Goal: Information Seeking & Learning: Understand process/instructions

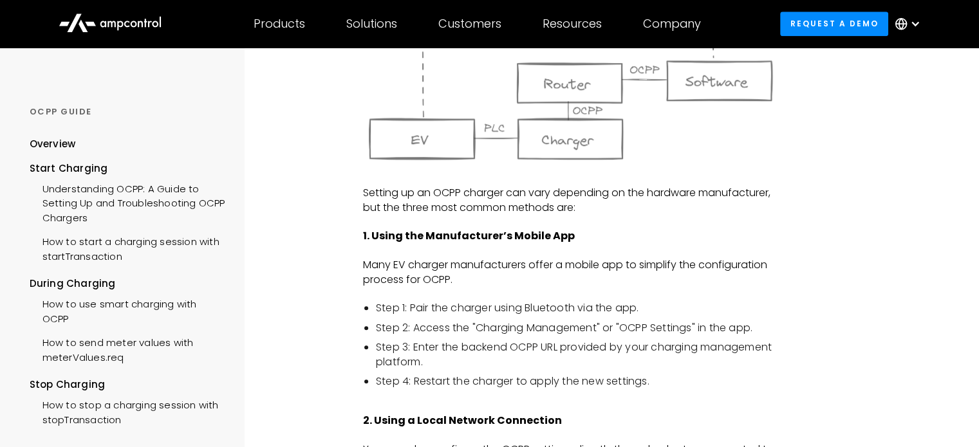
scroll to position [965, 0]
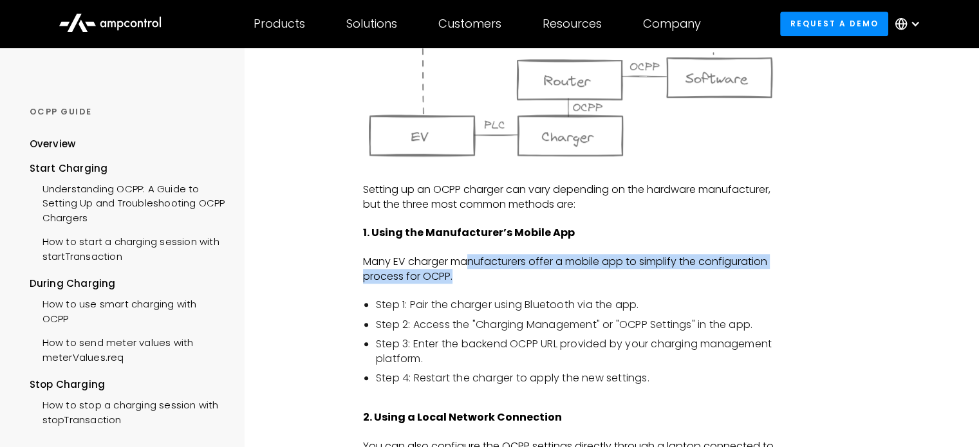
drag, startPoint x: 470, startPoint y: 264, endPoint x: 469, endPoint y: 277, distance: 12.2
click at [469, 277] on p "Many EV charger manufacturers offer a mobile app to simplify the configuration …" at bounding box center [570, 269] width 415 height 29
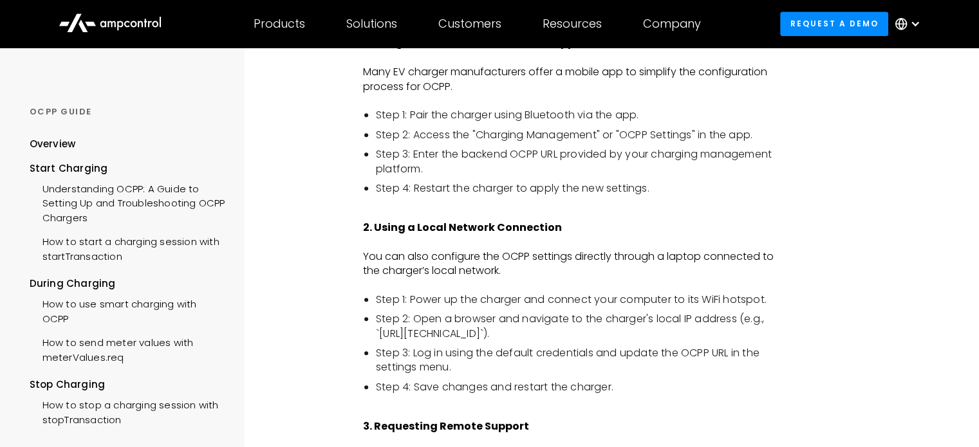
scroll to position [1158, 0]
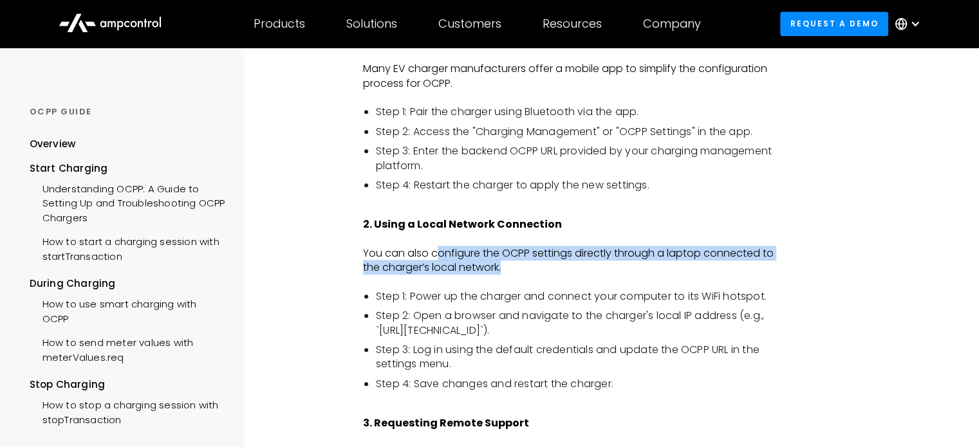
drag, startPoint x: 440, startPoint y: 254, endPoint x: 552, endPoint y: 266, distance: 112.6
click at [552, 266] on p "You can also configure the OCPP settings directly through a laptop connected to…" at bounding box center [570, 260] width 415 height 29
drag, startPoint x: 552, startPoint y: 266, endPoint x: 485, endPoint y: 249, distance: 69.1
click at [485, 249] on p "You can also configure the OCPP settings directly through a laptop connected to…" at bounding box center [570, 260] width 415 height 29
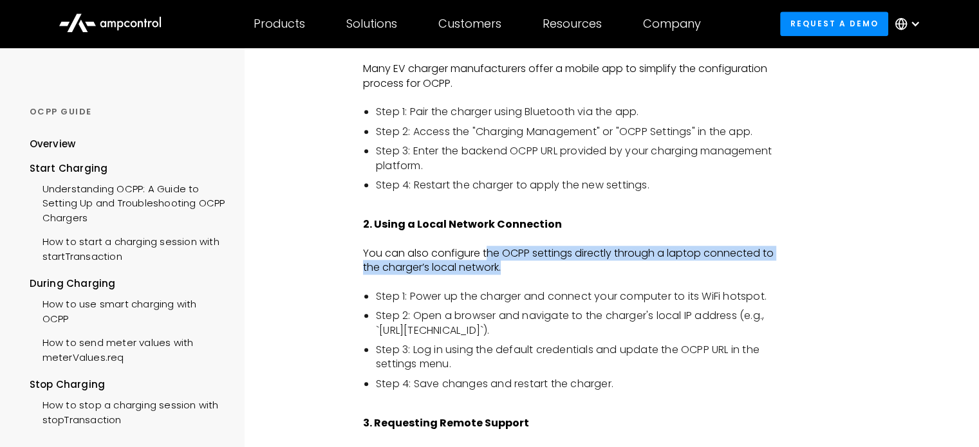
click at [485, 249] on p "You can also configure the OCPP settings directly through a laptop connected to…" at bounding box center [570, 260] width 415 height 29
drag, startPoint x: 485, startPoint y: 249, endPoint x: 519, endPoint y: 267, distance: 38.0
click at [519, 267] on p "You can also configure the OCPP settings directly through a laptop connected to…" at bounding box center [570, 260] width 415 height 29
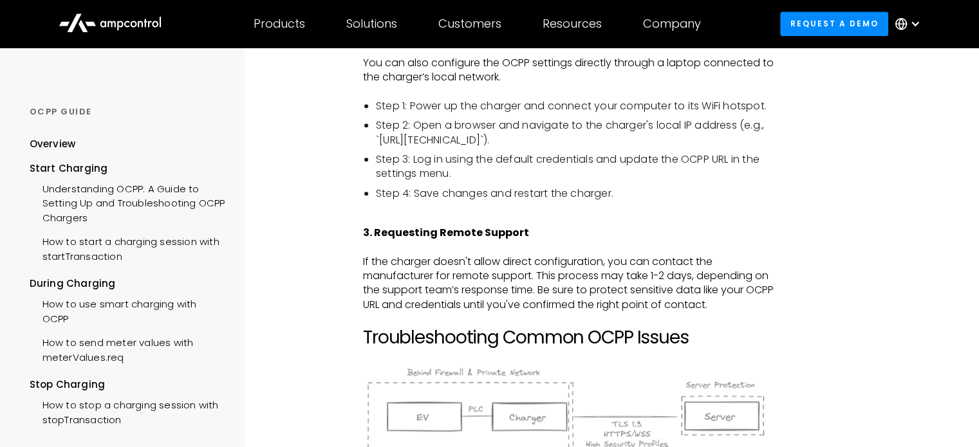
scroll to position [1351, 0]
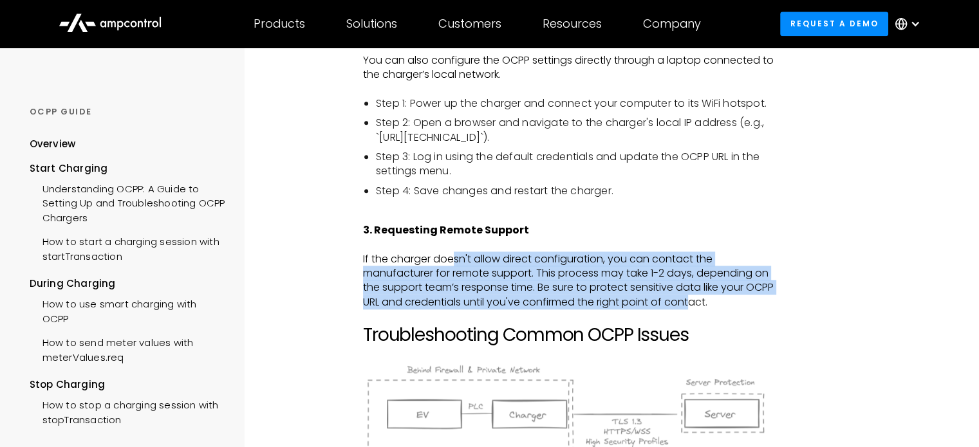
drag, startPoint x: 451, startPoint y: 256, endPoint x: 720, endPoint y: 306, distance: 273.5
click at [720, 306] on p "If the charger doesn't allow direct configuration, you can contact the manufact…" at bounding box center [570, 281] width 415 height 58
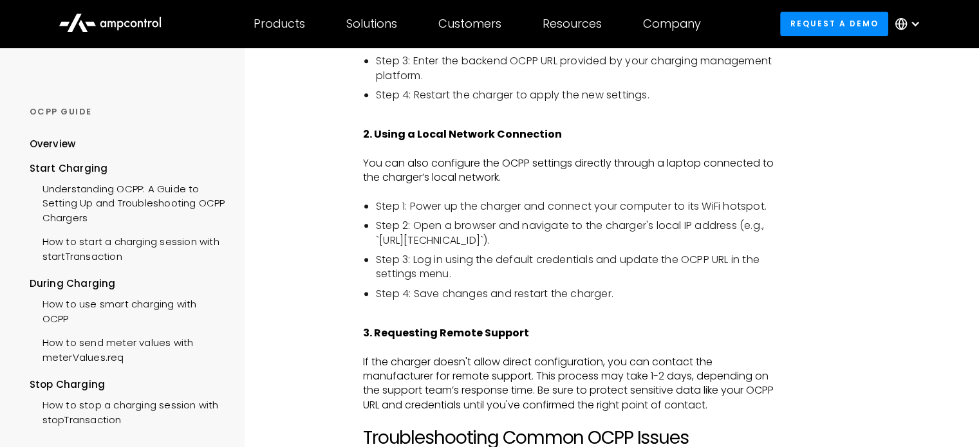
scroll to position [1222, 0]
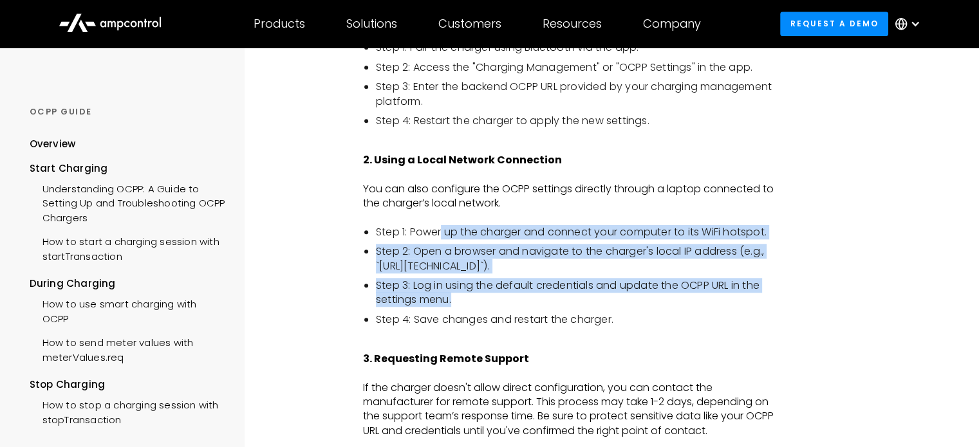
drag, startPoint x: 443, startPoint y: 230, endPoint x: 572, endPoint y: 299, distance: 146.5
click at [572, 299] on ul "Step 1: Power up the charger and connect your computer to its WiFi hotspot. Ste…" at bounding box center [570, 276] width 415 height 102
click at [572, 299] on li "Step 3: Log in using the default credentials and update the OCPP URL in the set…" at bounding box center [577, 293] width 402 height 29
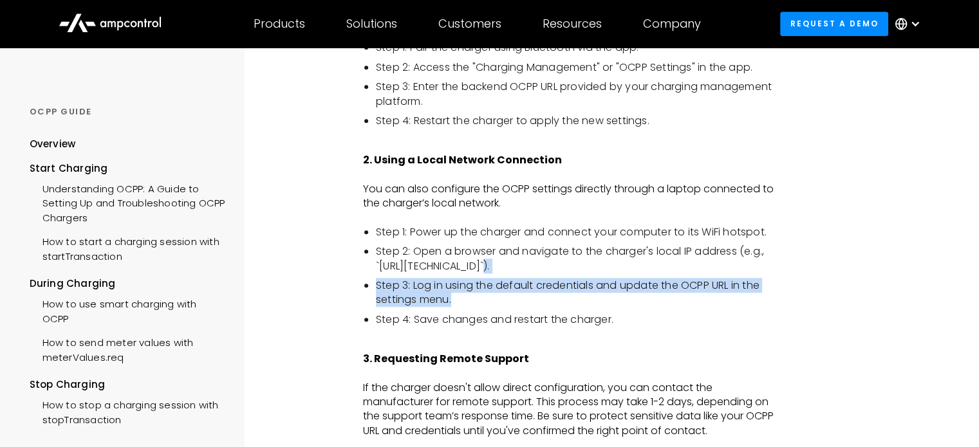
drag, startPoint x: 541, startPoint y: 300, endPoint x: 525, endPoint y: 268, distance: 35.4
click at [525, 268] on ul "Step 1: Power up the charger and connect your computer to its WiFi hotspot. Ste…" at bounding box center [570, 276] width 415 height 102
click at [525, 268] on li "Step 2: Open a browser and navigate to the charger's local IP address (e.g., `h…" at bounding box center [577, 258] width 402 height 29
drag, startPoint x: 525, startPoint y: 298, endPoint x: 607, endPoint y: 272, distance: 86.3
click at [607, 272] on ul "Step 1: Power up the charger and connect your computer to its WiFi hotspot. Ste…" at bounding box center [570, 276] width 415 height 102
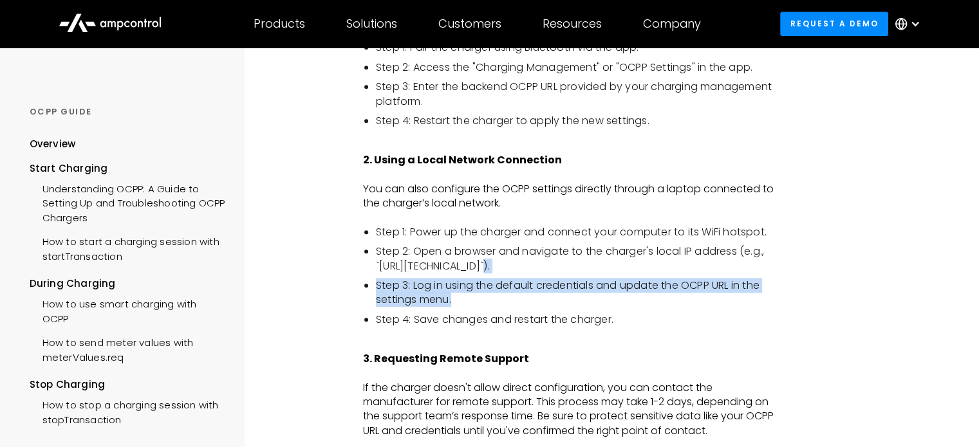
click at [607, 272] on li "Step 2: Open a browser and navigate to the charger's local IP address (e.g., `h…" at bounding box center [577, 258] width 402 height 29
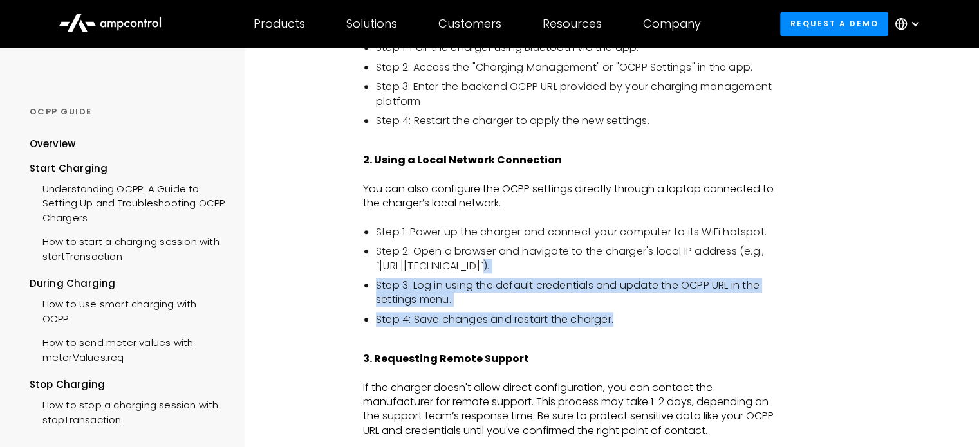
drag, startPoint x: 659, startPoint y: 318, endPoint x: 574, endPoint y: 266, distance: 99.6
click at [574, 266] on ul "Step 1: Power up the charger and connect your computer to its WiFi hotspot. Ste…" at bounding box center [570, 276] width 415 height 102
click at [574, 266] on li "Step 2: Open a browser and navigate to the charger's local IP address (e.g., `h…" at bounding box center [577, 258] width 402 height 29
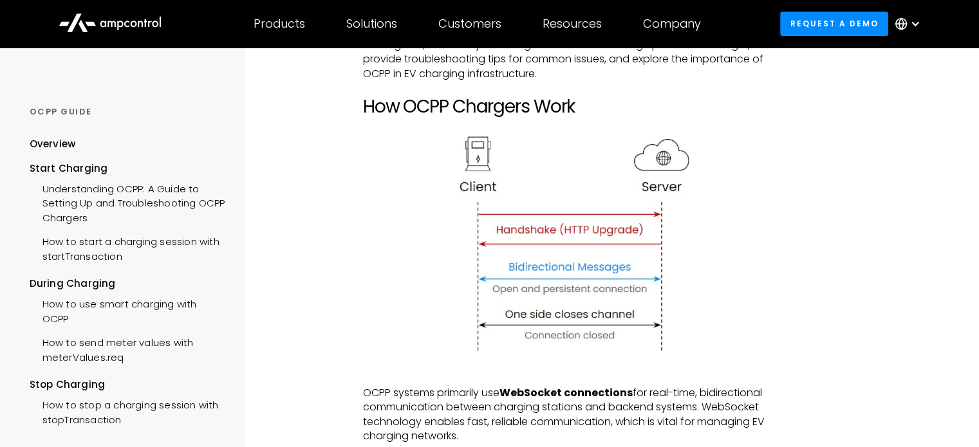
scroll to position [0, 0]
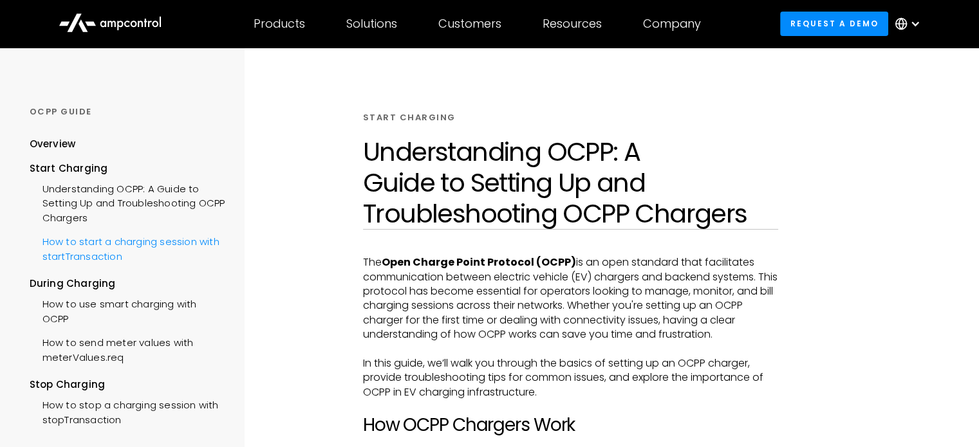
click at [139, 244] on div "How to start a charging session with startTransaction" at bounding box center [128, 247] width 196 height 39
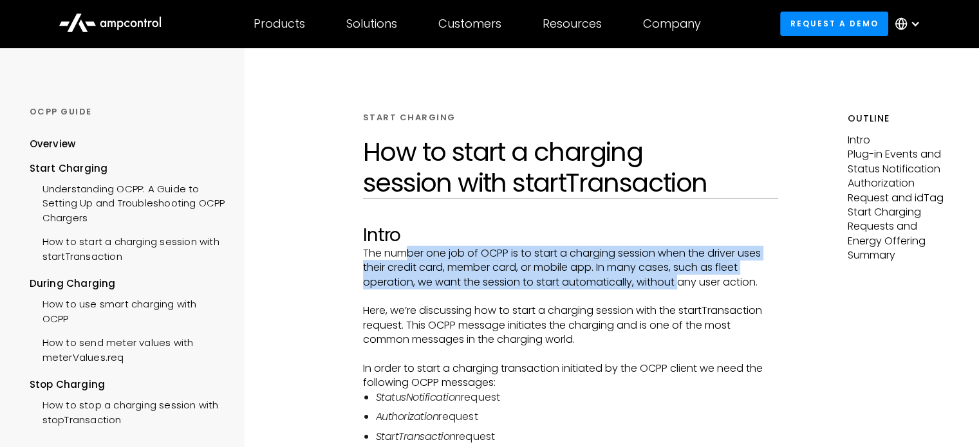
drag, startPoint x: 410, startPoint y: 246, endPoint x: 679, endPoint y: 276, distance: 270.6
click at [679, 276] on p "The number one job of OCPP is to start a charging session when the driver uses …" at bounding box center [570, 267] width 415 height 43
drag, startPoint x: 679, startPoint y: 276, endPoint x: 567, endPoint y: 257, distance: 113.0
click at [567, 257] on p "The number one job of OCPP is to start a charging session when the driver uses …" at bounding box center [570, 267] width 415 height 43
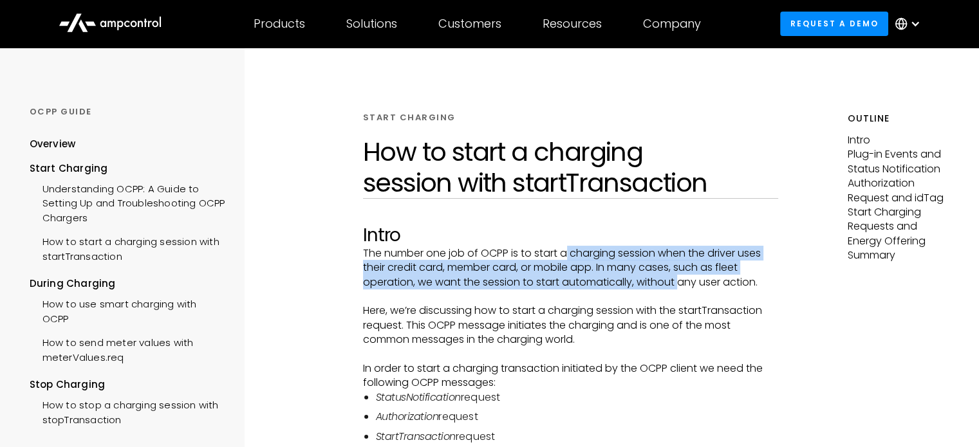
click at [567, 257] on p "The number one job of OCPP is to start a charging session when the driver uses …" at bounding box center [570, 267] width 415 height 43
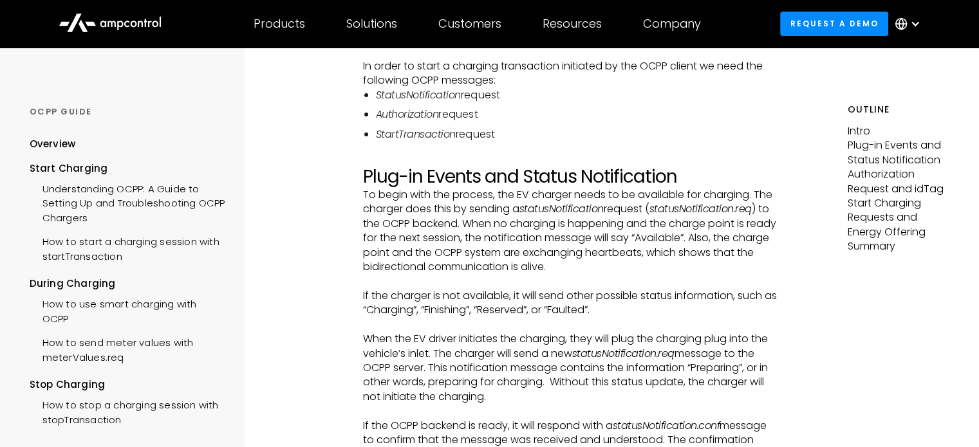
scroll to position [322, 0]
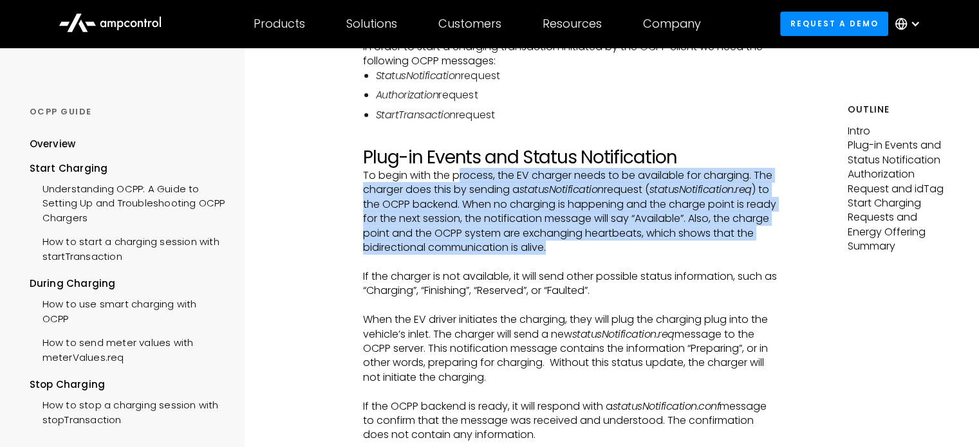
drag, startPoint x: 458, startPoint y: 176, endPoint x: 591, endPoint y: 252, distance: 152.4
click at [591, 252] on p "To begin with the process, the EV charger needs to be available for charging. T…" at bounding box center [570, 212] width 415 height 86
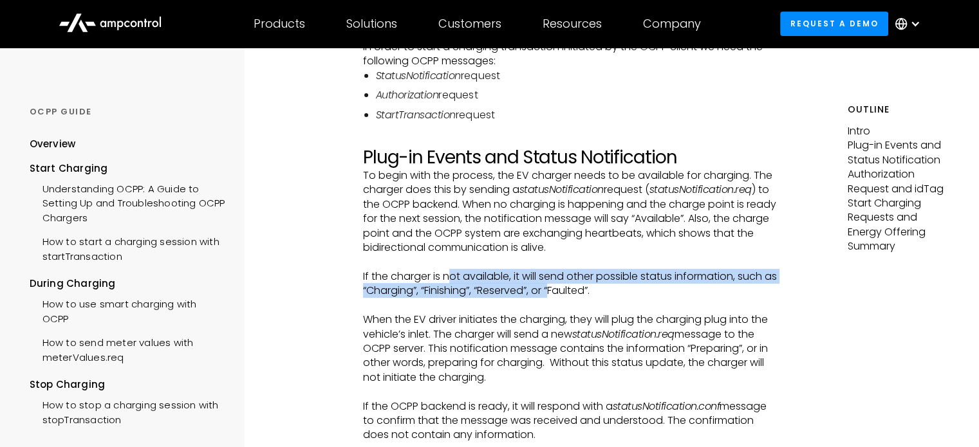
drag, startPoint x: 450, startPoint y: 275, endPoint x: 567, endPoint y: 288, distance: 117.8
click at [567, 288] on p "If the charger is not available, it will send other possible status information…" at bounding box center [570, 284] width 415 height 29
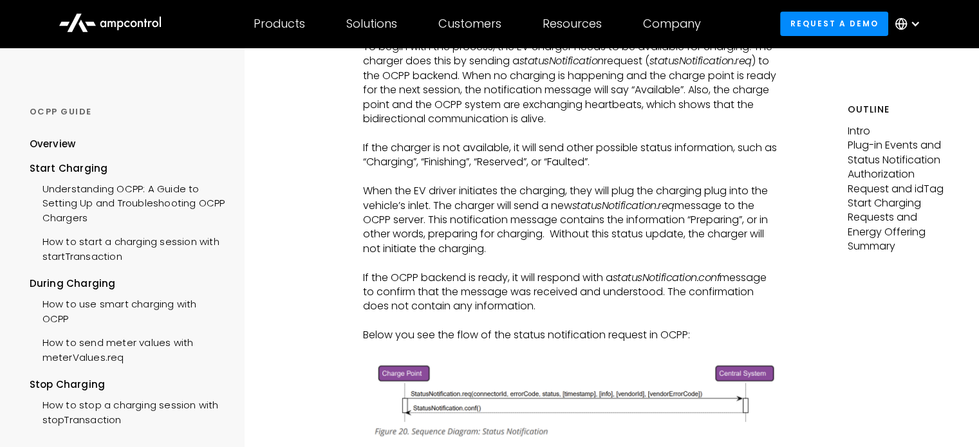
scroll to position [450, 0]
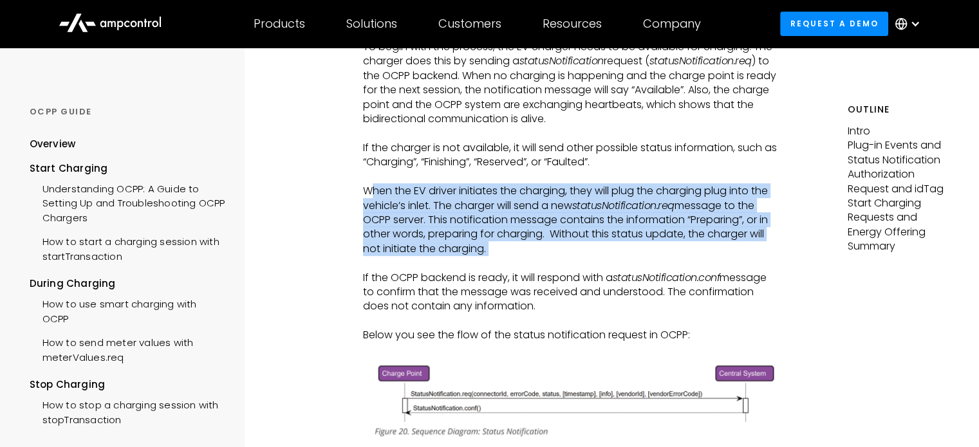
drag, startPoint x: 372, startPoint y: 188, endPoint x: 497, endPoint y: 257, distance: 142.5
click at [511, 247] on p "When the EV driver initiates the charging, they will plug the charging plug int…" at bounding box center [570, 220] width 415 height 72
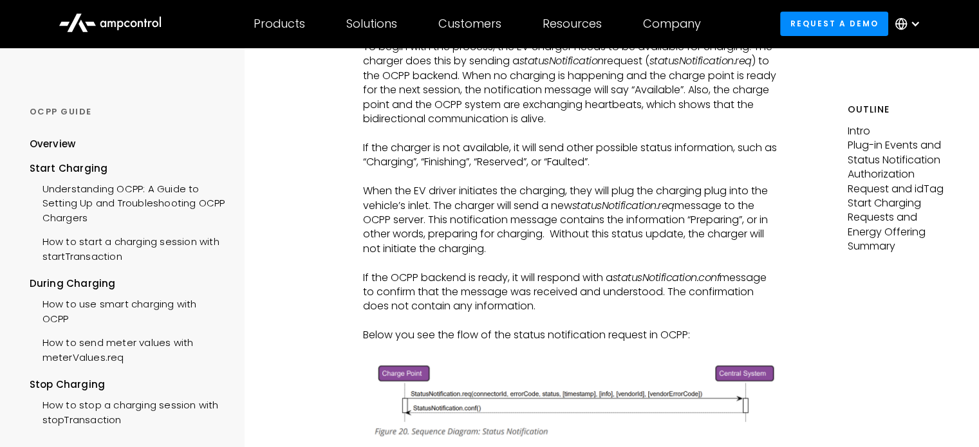
drag, startPoint x: 548, startPoint y: 247, endPoint x: 365, endPoint y: 195, distance: 190.0
click at [365, 195] on p "When the EV driver initiates the charging, they will plug the charging plug int…" at bounding box center [570, 220] width 415 height 72
click at [540, 254] on p "When the EV driver initiates the charging, they will plug the charging plug int…" at bounding box center [570, 220] width 415 height 72
drag, startPoint x: 529, startPoint y: 247, endPoint x: 362, endPoint y: 195, distance: 174.6
click at [363, 195] on p "When the EV driver initiates the charging, they will plug the charging plug int…" at bounding box center [570, 220] width 415 height 72
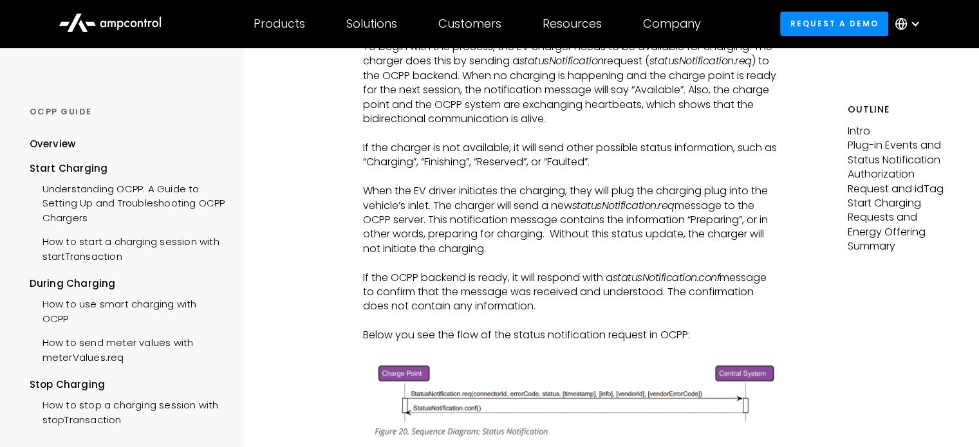
click at [363, 195] on p "When the EV driver initiates the charging, they will plug the charging plug int…" at bounding box center [570, 220] width 415 height 72
drag, startPoint x: 358, startPoint y: 275, endPoint x: 580, endPoint y: 302, distance: 223.6
click at [569, 302] on p "If the OCPP backend is ready, it will respond with a statusNotification.conf me…" at bounding box center [570, 292] width 415 height 43
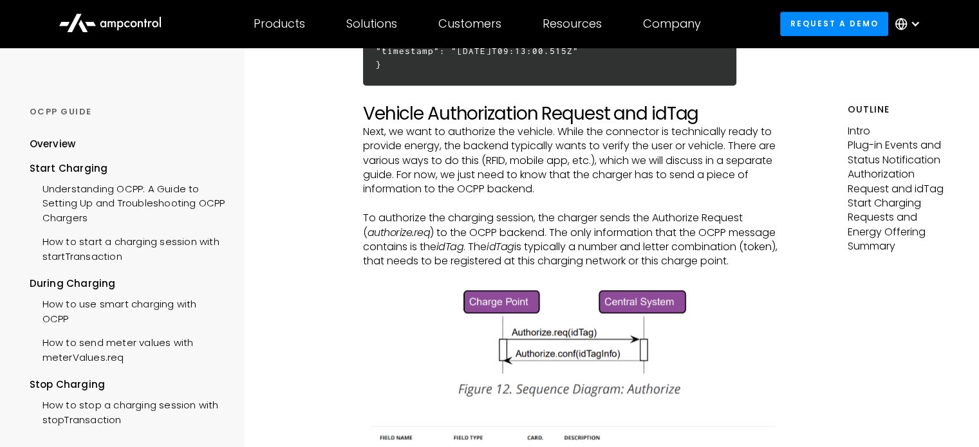
scroll to position [1608, 0]
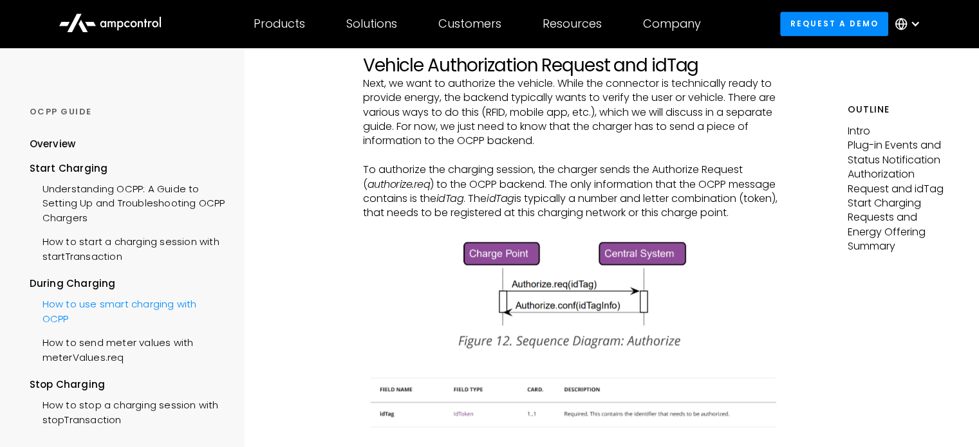
click at [134, 300] on div "How to use smart charging with OCPP" at bounding box center [128, 310] width 196 height 39
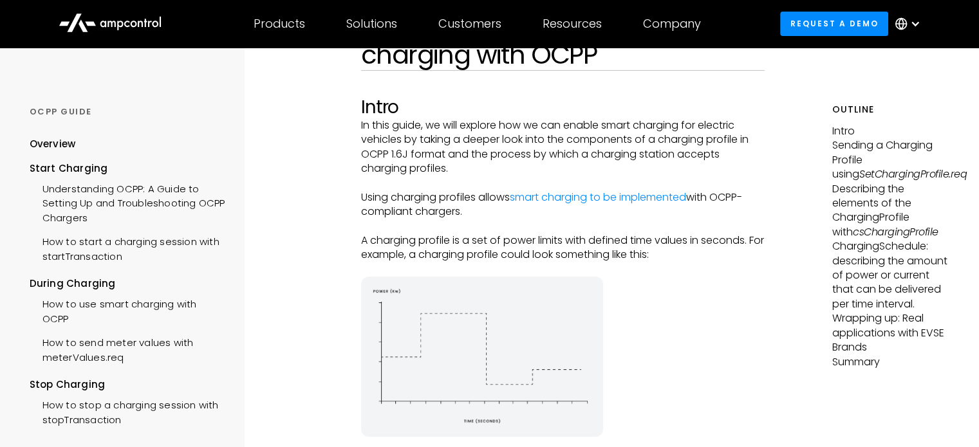
scroll to position [129, 0]
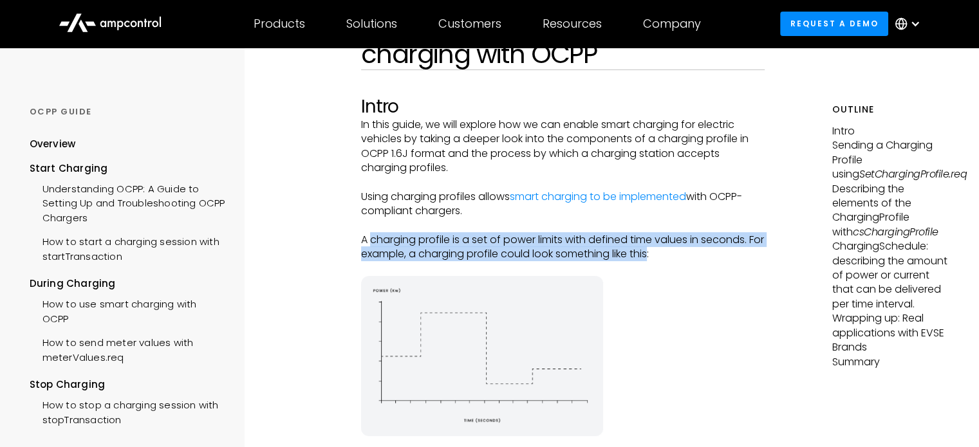
drag, startPoint x: 371, startPoint y: 239, endPoint x: 653, endPoint y: 261, distance: 283.3
click at [653, 261] on p "A charging profile is a set of power limits with defined time values in seconds…" at bounding box center [562, 247] width 403 height 29
drag, startPoint x: 660, startPoint y: 259, endPoint x: 353, endPoint y: 237, distance: 308.3
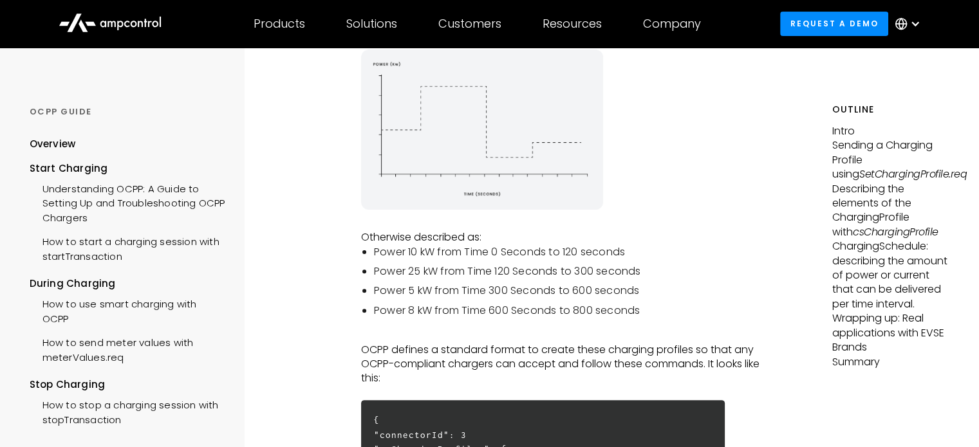
scroll to position [386, 0]
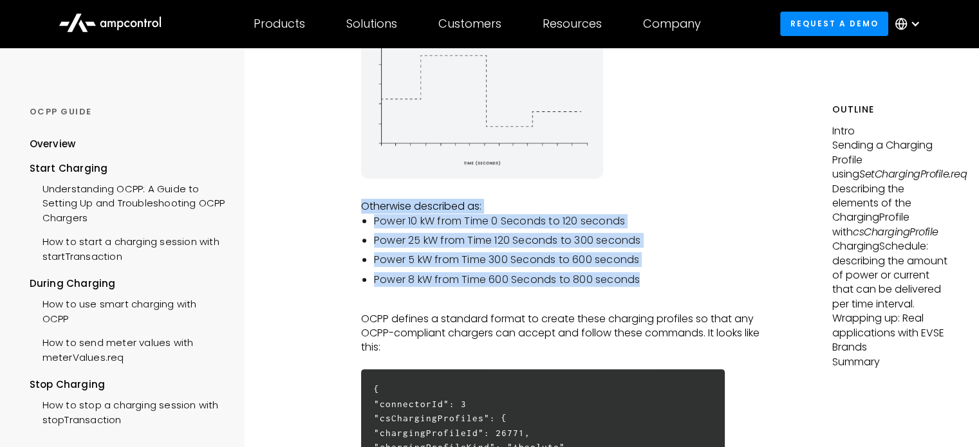
drag, startPoint x: 353, startPoint y: 208, endPoint x: 660, endPoint y: 285, distance: 316.9
click at [660, 285] on li "Power 8 kW from Time 600 Seconds to 800 seconds" at bounding box center [569, 280] width 391 height 14
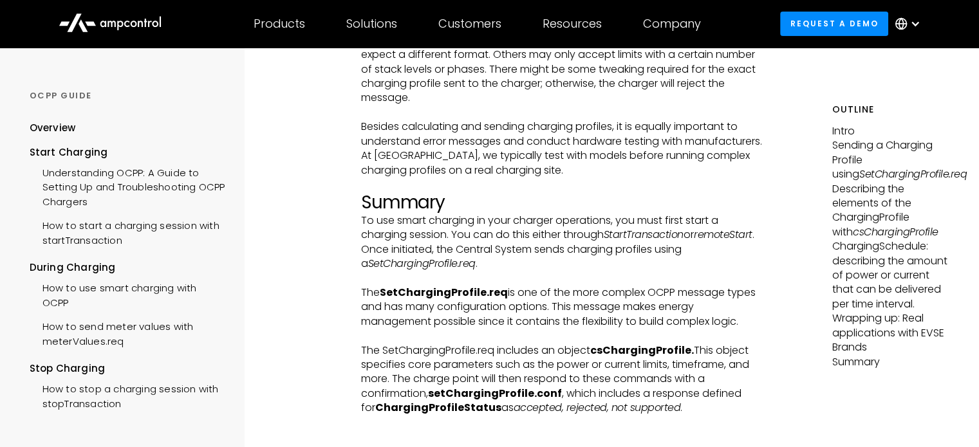
scroll to position [4697, 0]
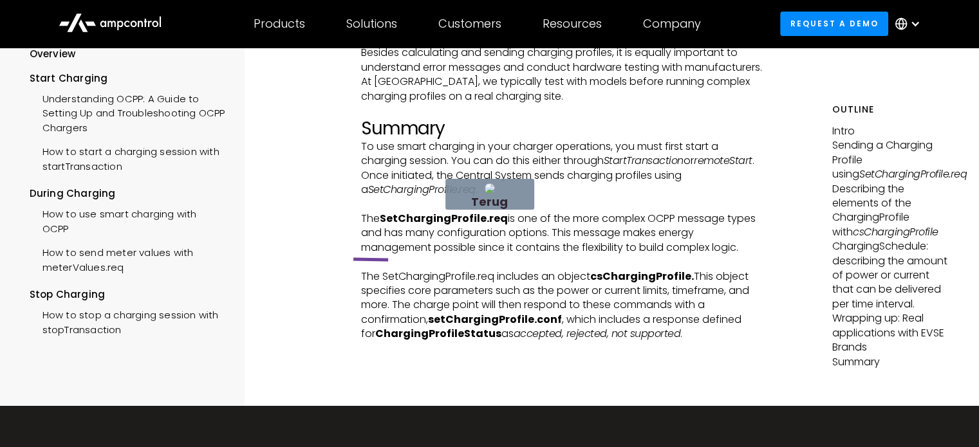
drag, startPoint x: 388, startPoint y: 260, endPoint x: 296, endPoint y: 258, distance: 92.0
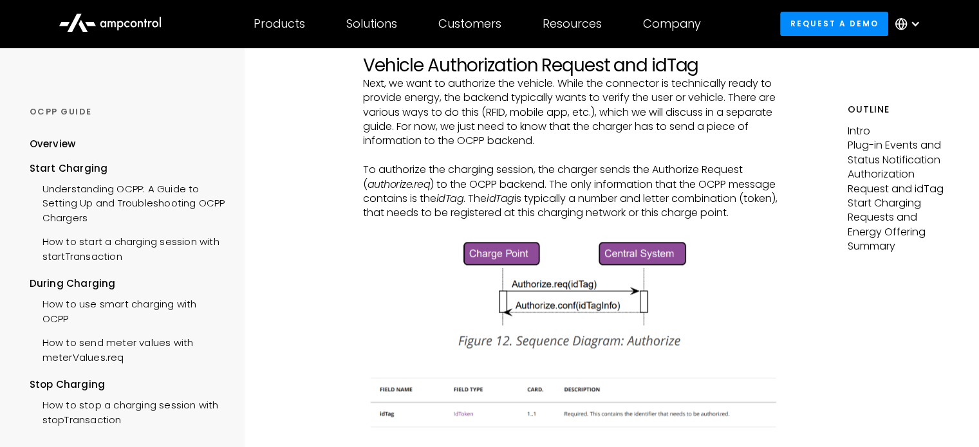
scroll to position [1608, 0]
drag, startPoint x: 365, startPoint y: 258, endPoint x: 258, endPoint y: 257, distance: 107.4
